Goal: Task Accomplishment & Management: Manage account settings

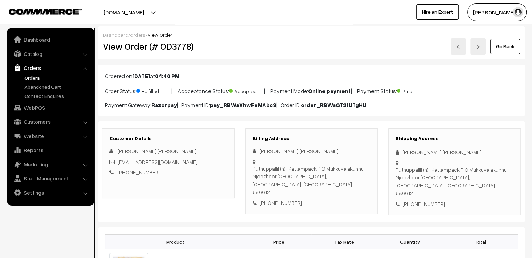
click at [515, 49] on link "Go Back" at bounding box center [505, 46] width 30 height 15
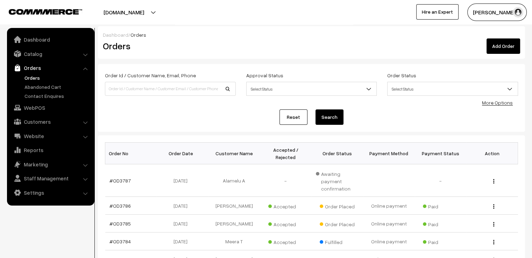
click at [300, 122] on link "Reset" at bounding box center [293, 116] width 28 height 15
click at [301, 120] on link "Reset" at bounding box center [293, 116] width 28 height 15
